Goal: Find specific page/section: Find specific page/section

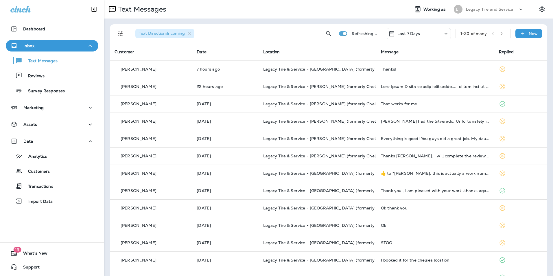
click at [62, 82] on div "Text Messages Reviews Survey Responses" at bounding box center [52, 74] width 93 height 45
click at [59, 74] on div "Reviews" at bounding box center [52, 75] width 88 height 9
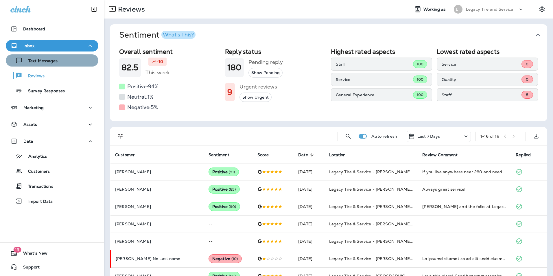
click at [58, 63] on div "Text Messages" at bounding box center [52, 60] width 88 height 9
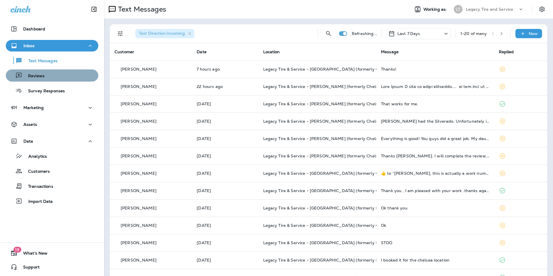
click at [69, 78] on div "Reviews" at bounding box center [52, 75] width 88 height 9
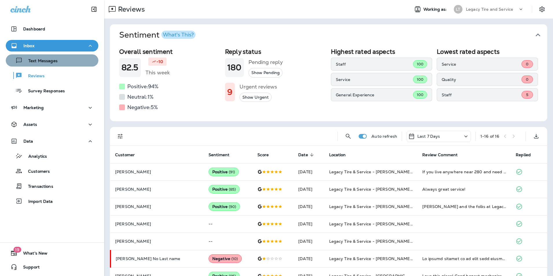
click at [64, 58] on div "Text Messages" at bounding box center [52, 60] width 88 height 9
